Goal: Find specific page/section: Find specific page/section

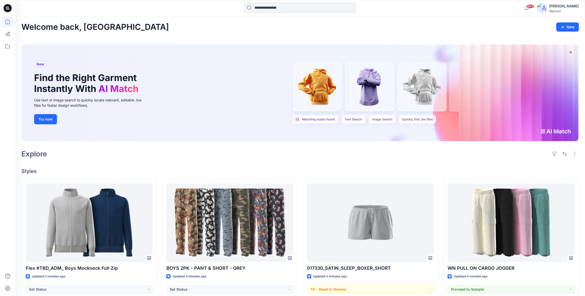
click at [576, 4] on div "[PERSON_NAME]" at bounding box center [564, 6] width 30 height 6
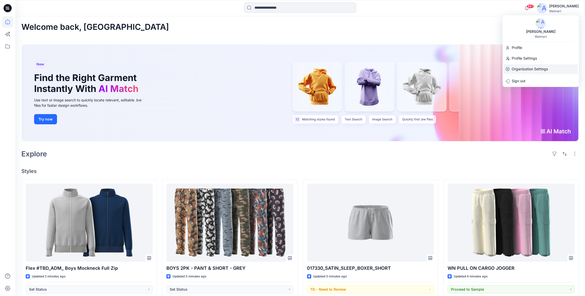
click at [553, 68] on div "Organization Settings" at bounding box center [541, 69] width 74 height 10
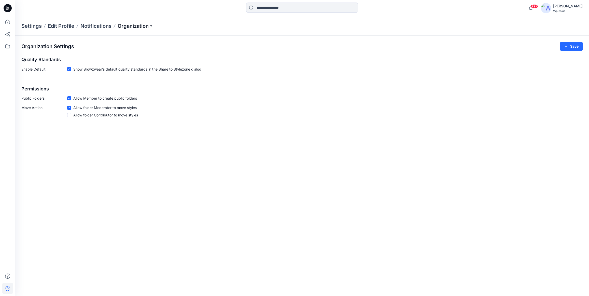
click at [152, 26] on p "Organization" at bounding box center [136, 25] width 36 height 7
click at [568, 10] on div "Walmart" at bounding box center [568, 11] width 30 height 4
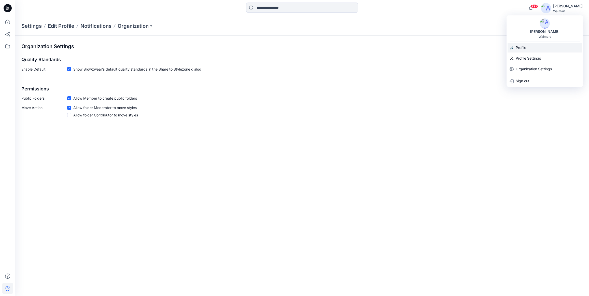
click at [535, 47] on div "Profile" at bounding box center [544, 48] width 74 height 10
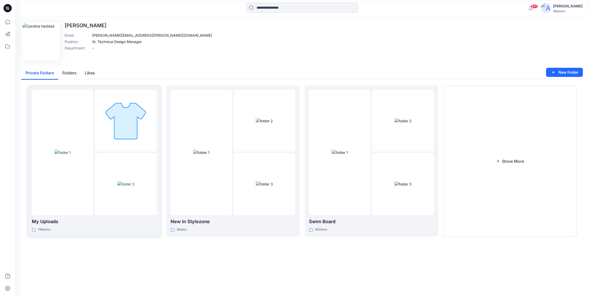
click at [138, 152] on div at bounding box center [126, 152] width 62 height 125
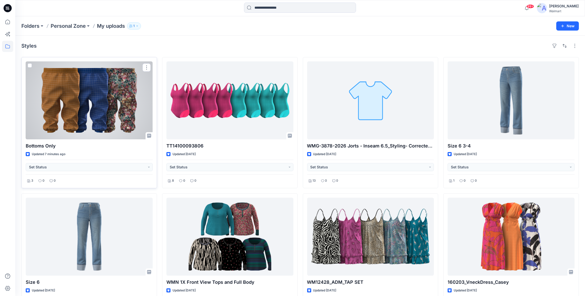
click at [112, 99] on div at bounding box center [89, 100] width 127 height 78
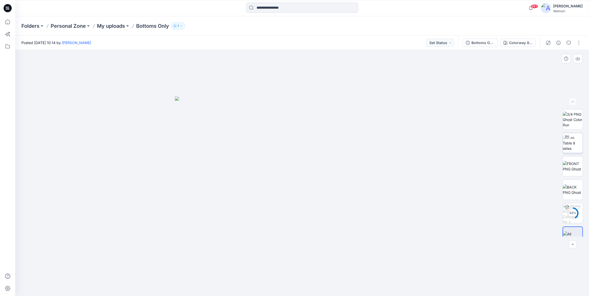
click at [569, 145] on img at bounding box center [573, 143] width 20 height 16
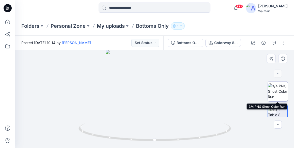
click at [278, 92] on img at bounding box center [278, 91] width 20 height 16
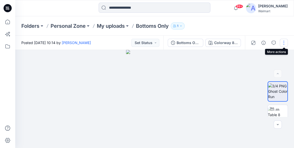
click at [284, 42] on button "button" at bounding box center [284, 43] width 8 height 8
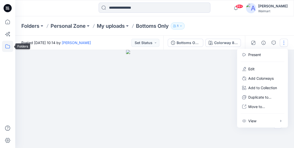
click at [7, 47] on icon at bounding box center [7, 46] width 11 height 11
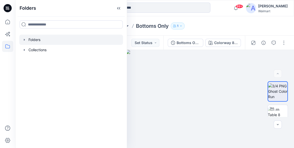
click at [24, 40] on icon "button" at bounding box center [24, 40] width 1 height 2
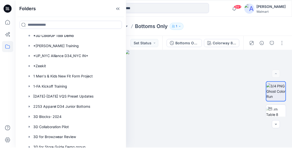
scroll to position [76, 0]
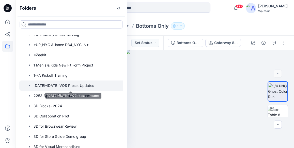
click at [60, 86] on div at bounding box center [75, 85] width 113 height 10
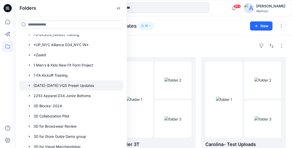
click at [151, 19] on div "Folders [DATE]-[DATE] VQS Preset Updates 11 New" at bounding box center [153, 25] width 277 height 19
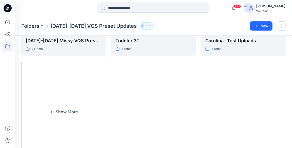
scroll to position [114, 0]
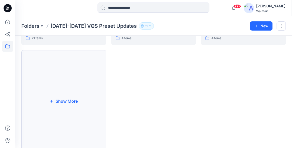
click at [67, 101] on button "Show More" at bounding box center [63, 101] width 85 height 102
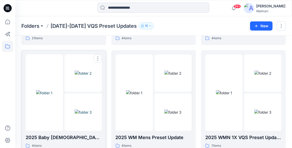
click at [86, 92] on div at bounding box center [83, 92] width 37 height 76
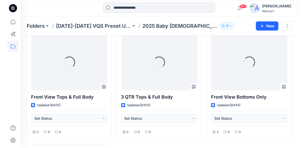
scroll to position [99, 0]
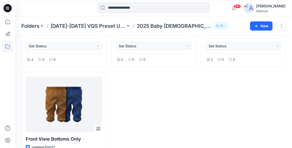
click at [226, 102] on div "Front View Bottoms Only Updated [DATE] Set Status 2 0 0" at bounding box center [243, 69] width 85 height 223
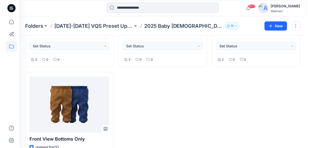
scroll to position [24, 0]
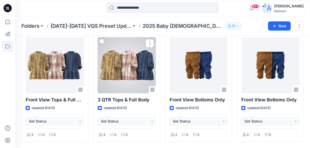
drag, startPoint x: 128, startPoint y: 65, endPoint x: 167, endPoint y: 69, distance: 38.9
click at [128, 65] on div at bounding box center [127, 65] width 58 height 56
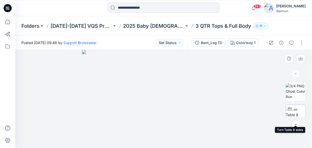
click at [302, 110] on img at bounding box center [296, 115] width 20 height 16
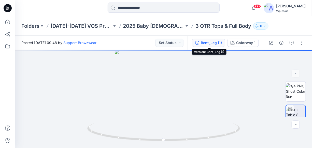
click at [214, 44] on div "Bent_Leg (1)" at bounding box center [211, 43] width 21 height 6
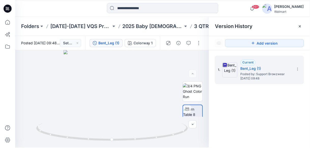
scroll to position [24, 0]
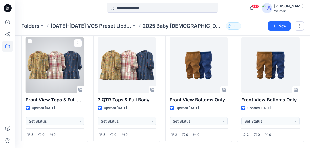
drag, startPoint x: 41, startPoint y: 56, endPoint x: 99, endPoint y: 60, distance: 57.6
click at [41, 56] on div at bounding box center [55, 65] width 58 height 56
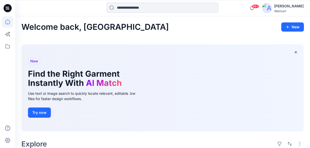
click at [290, 7] on div "[PERSON_NAME]" at bounding box center [289, 6] width 30 height 6
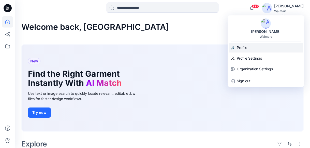
click at [255, 46] on div "Profile" at bounding box center [266, 48] width 74 height 10
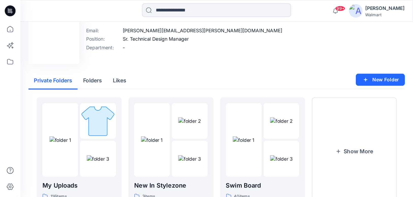
scroll to position [25, 0]
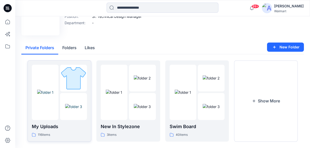
click at [64, 75] on img at bounding box center [73, 78] width 27 height 27
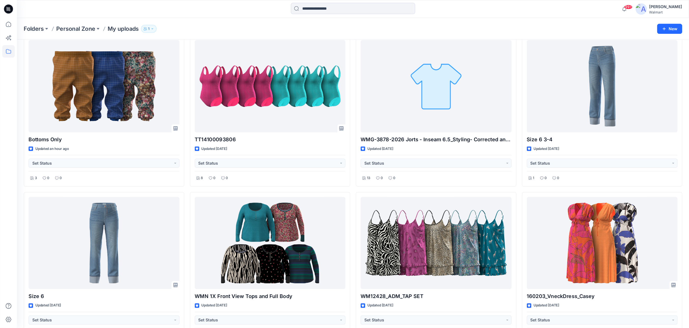
scroll to position [25, 0]
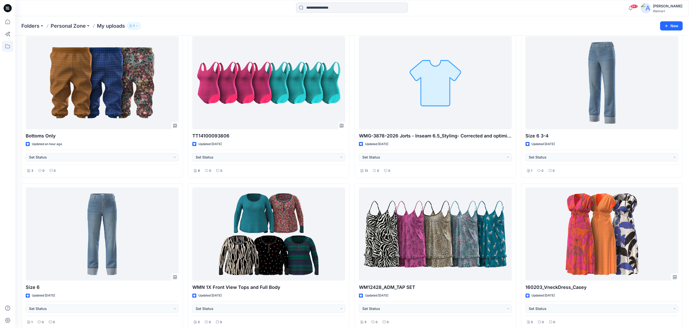
drag, startPoint x: 303, startPoint y: 0, endPoint x: 270, endPoint y: 6, distance: 33.7
click at [270, 6] on div at bounding box center [352, 8] width 337 height 11
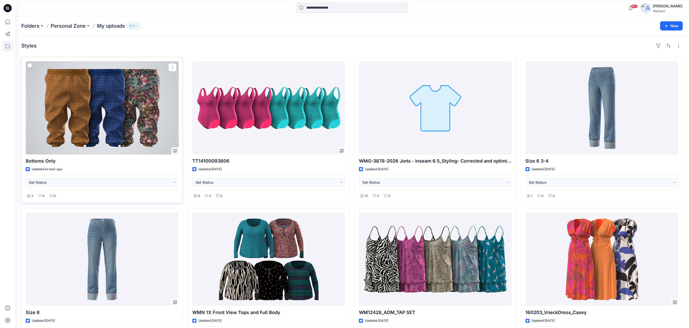
click at [130, 87] on div at bounding box center [102, 107] width 153 height 93
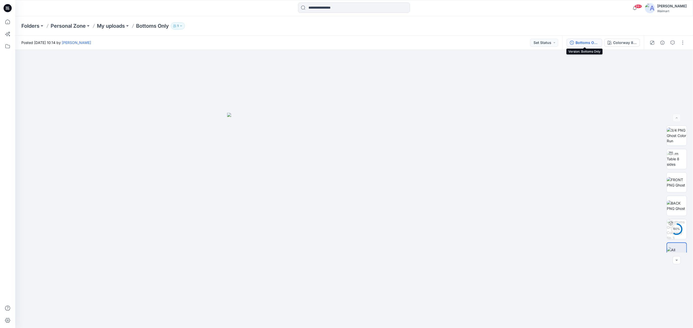
click at [582, 43] on div "Bottoms Only" at bounding box center [587, 43] width 23 height 6
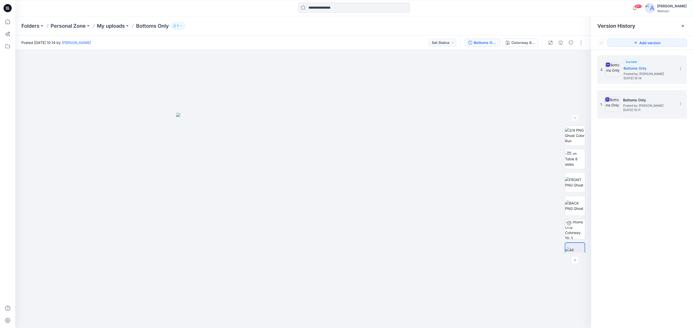
click at [646, 99] on h5 "Bottoms Only" at bounding box center [648, 100] width 51 height 6
click at [575, 134] on img at bounding box center [575, 136] width 20 height 16
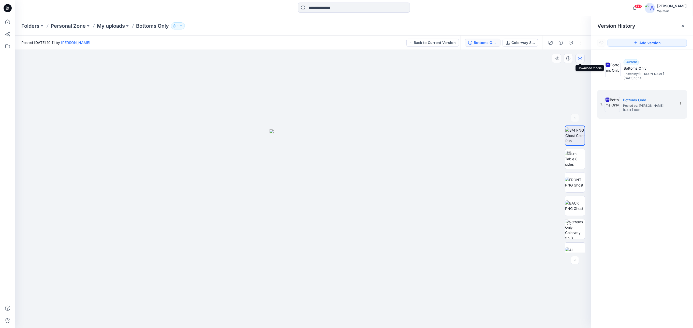
click at [580, 59] on icon "button" at bounding box center [580, 58] width 4 height 4
click at [575, 178] on img at bounding box center [575, 182] width 20 height 11
click at [580, 60] on icon "button" at bounding box center [580, 59] width 4 height 3
click at [575, 201] on img at bounding box center [575, 206] width 20 height 11
click at [580, 56] on button "button" at bounding box center [580, 58] width 9 height 9
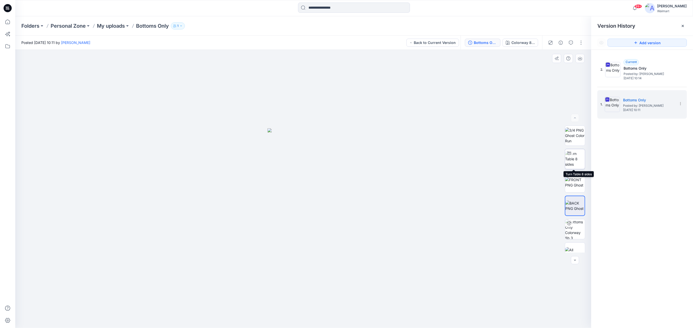
click at [579, 164] on img at bounding box center [575, 159] width 20 height 16
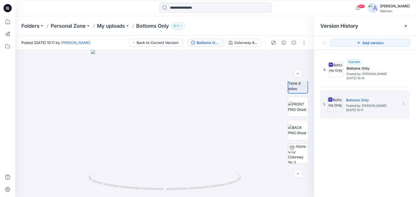
scroll to position [52, 0]
click at [254, 23] on div "Folders Personal Zone My uploads Bottoms Only 1" at bounding box center [195, 25] width 349 height 7
